Goal: Find specific page/section: Find specific page/section

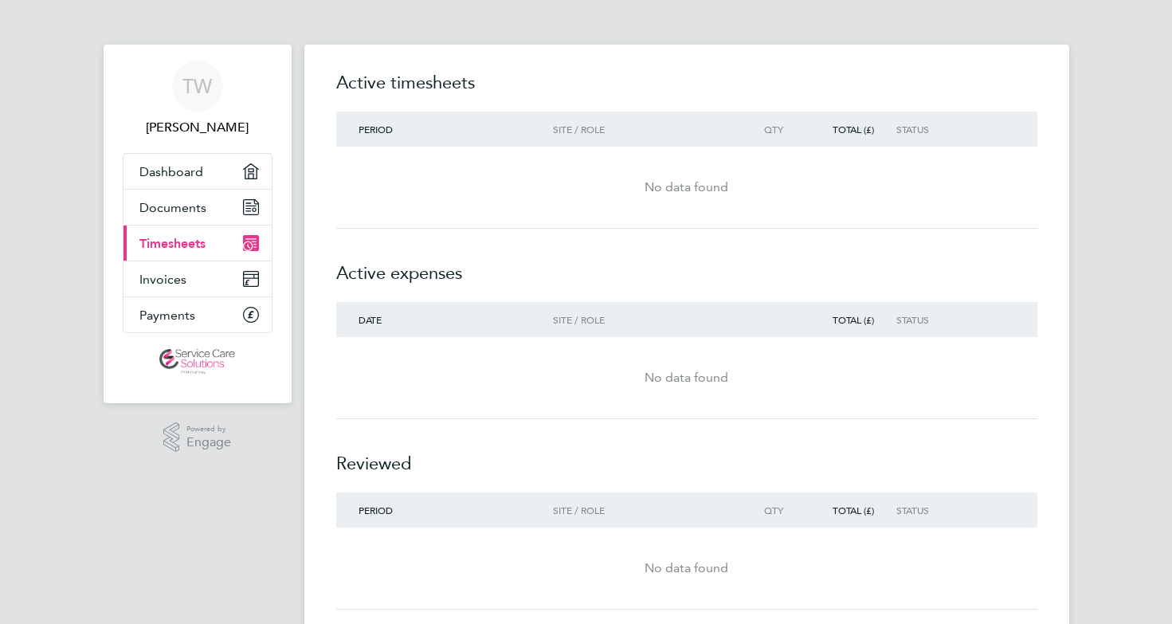
click at [187, 258] on link "Current page: Timesheets" at bounding box center [198, 243] width 148 height 35
click at [186, 245] on span "Timesheets" at bounding box center [172, 243] width 66 height 15
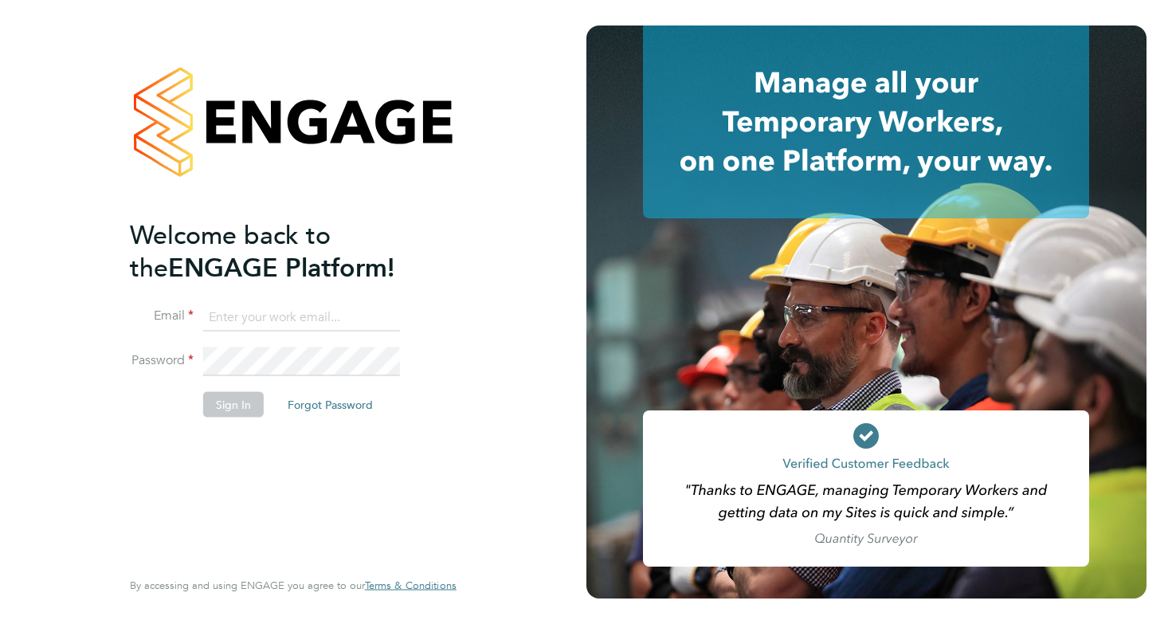
type input "tanyac84@hotmail.com"
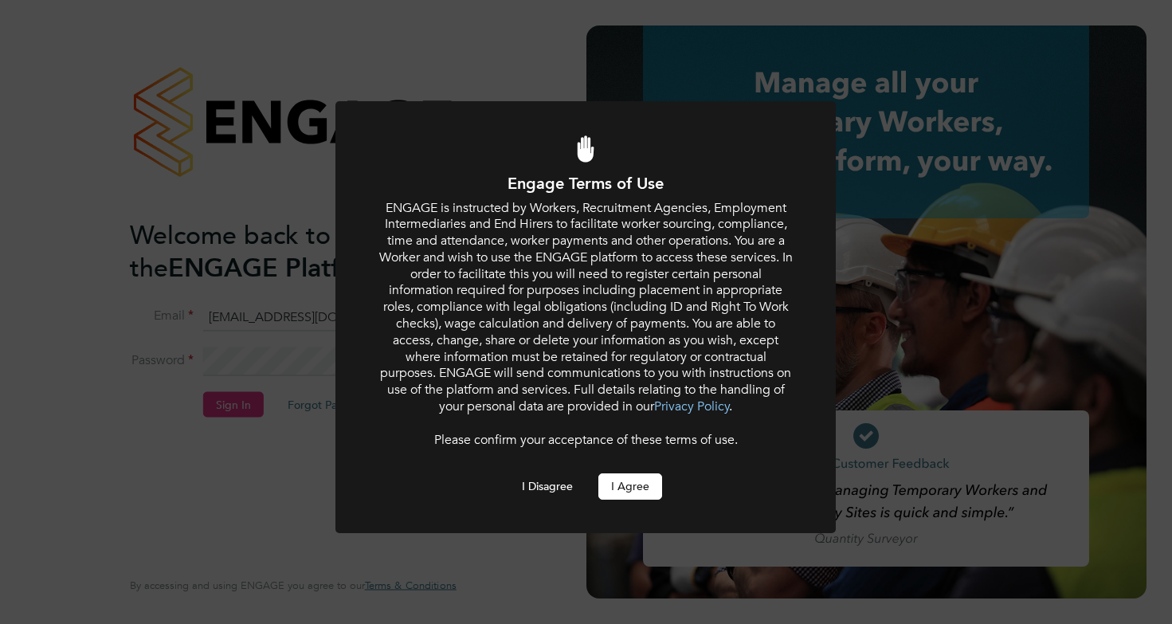
click at [634, 473] on button "I Agree" at bounding box center [631, 486] width 64 height 26
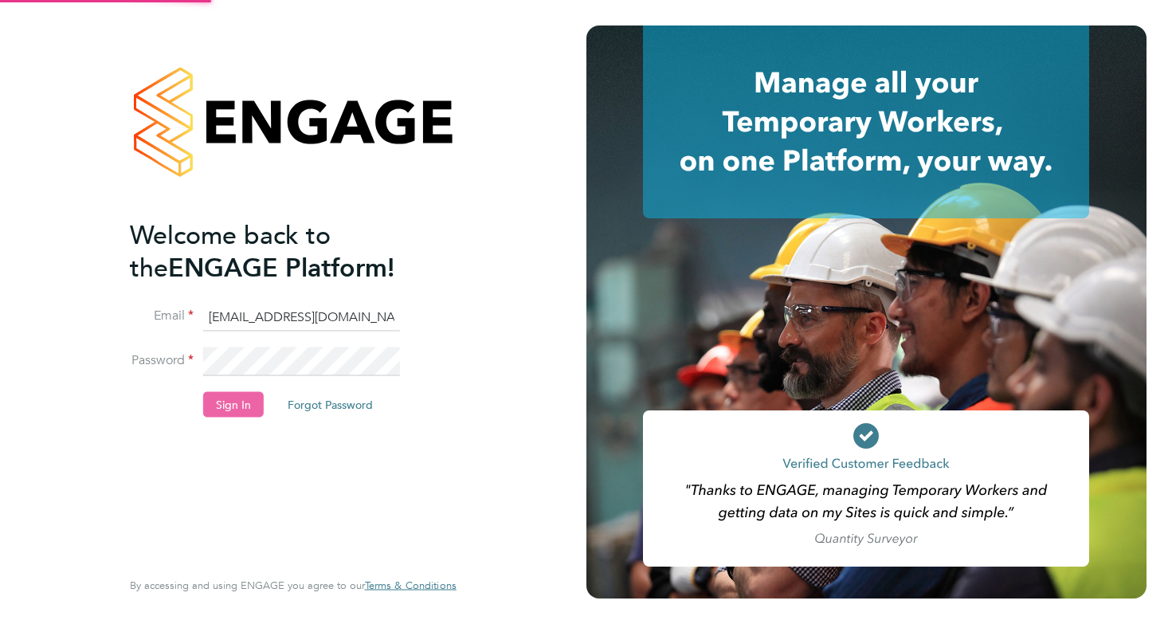
click at [234, 402] on button "Sign In" at bounding box center [233, 404] width 61 height 26
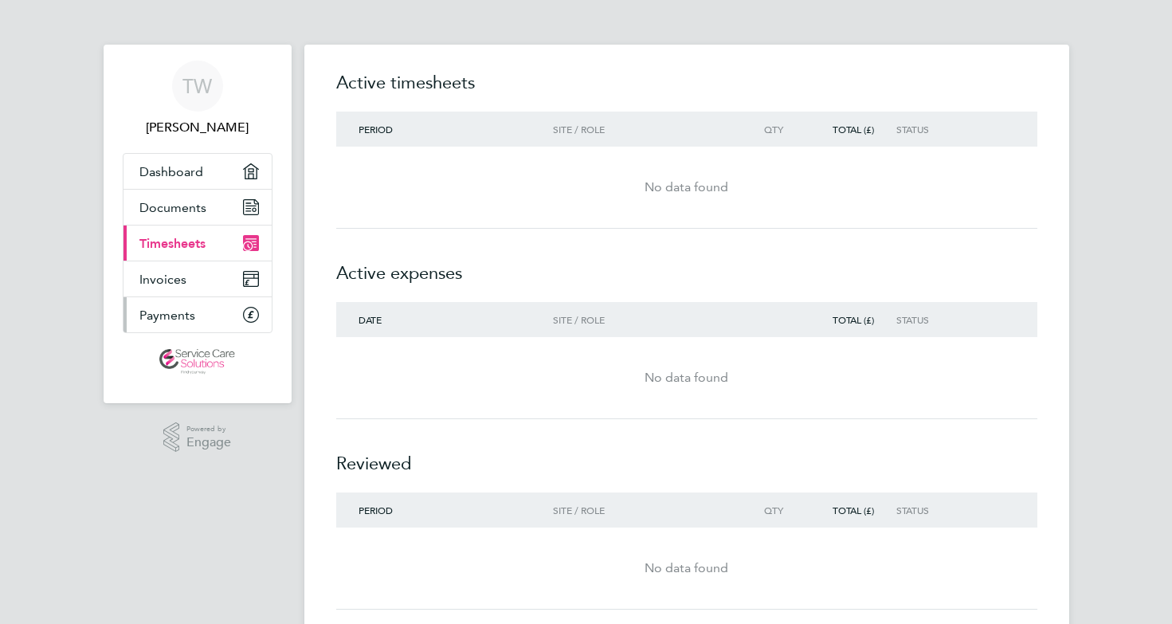
click at [172, 313] on span "Payments" at bounding box center [167, 315] width 56 height 15
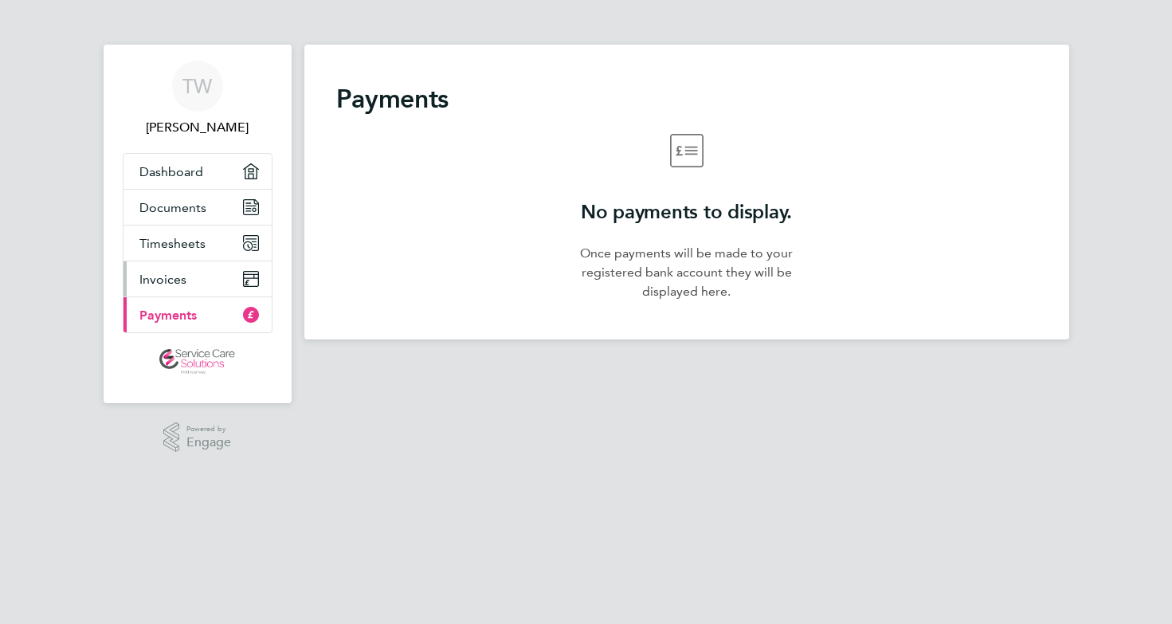
click at [163, 283] on span "Invoices" at bounding box center [162, 279] width 47 height 15
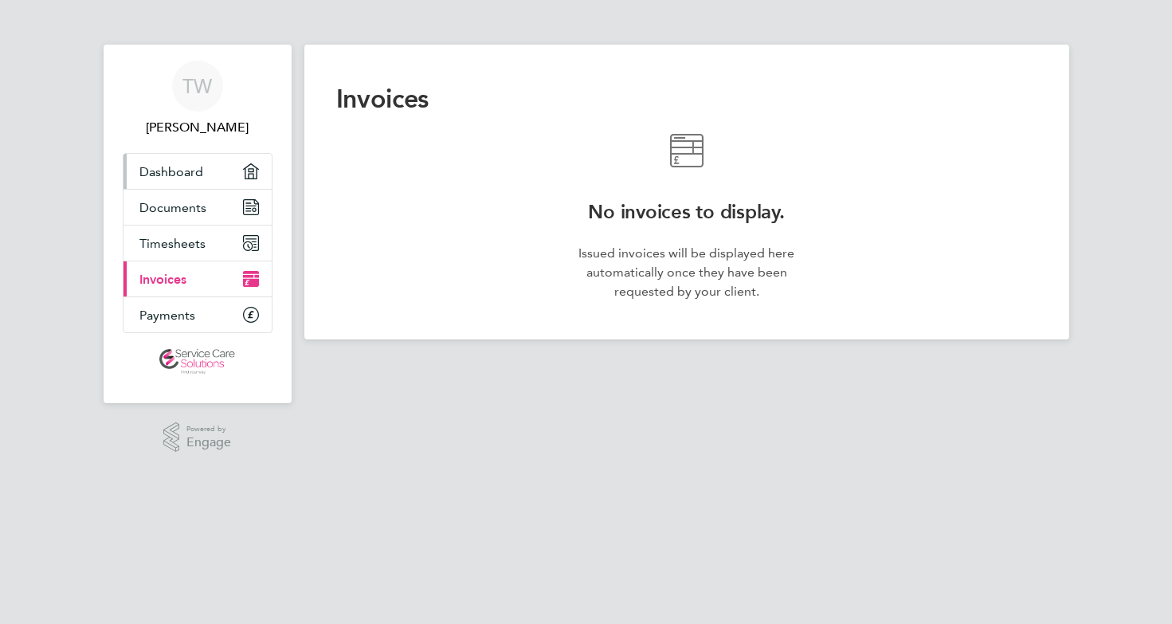
click at [176, 167] on span "Dashboard" at bounding box center [171, 171] width 64 height 15
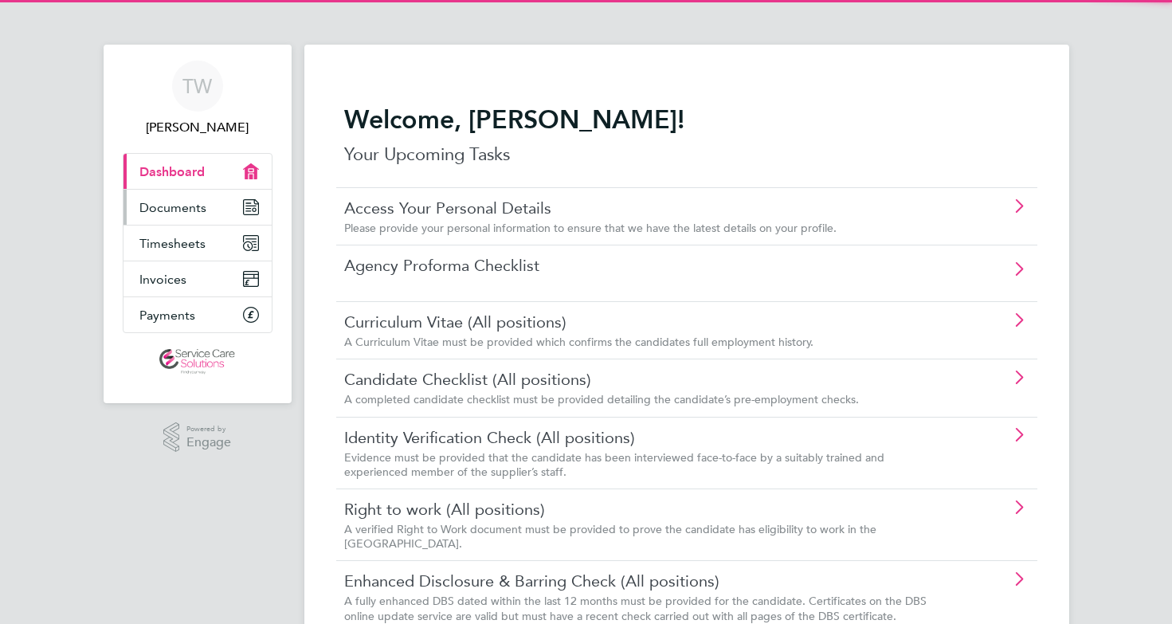
click at [178, 213] on span "Documents" at bounding box center [172, 207] width 67 height 15
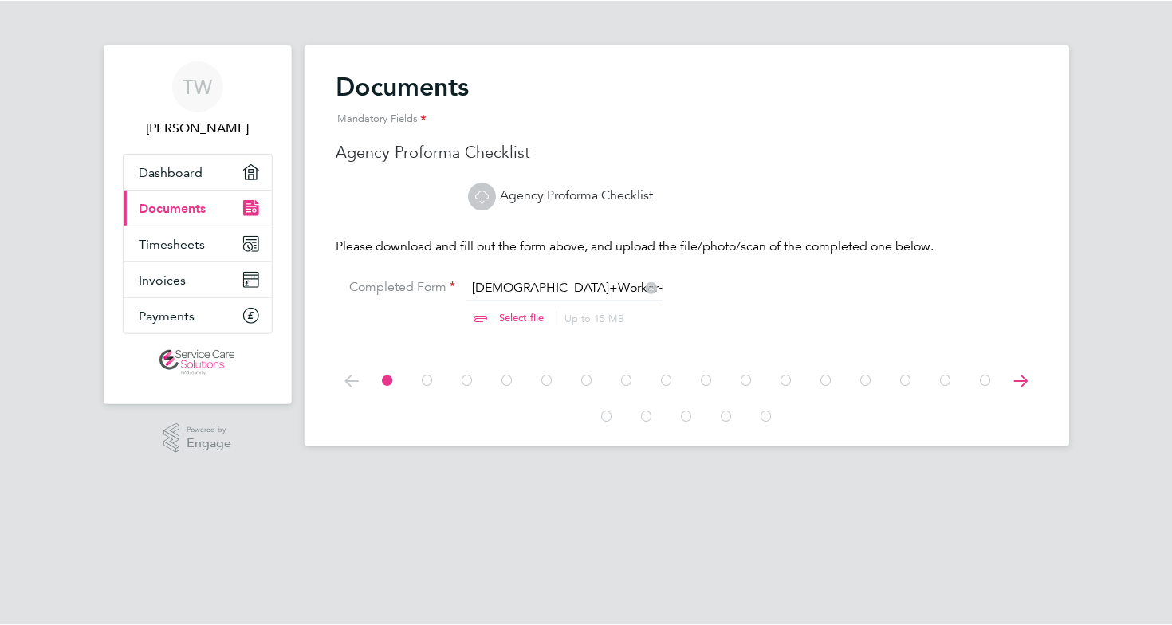
scroll to position [21, 198]
click at [529, 192] on link "Agency Proforma Checklist" at bounding box center [561, 195] width 185 height 16
